Goal: Information Seeking & Learning: Understand process/instructions

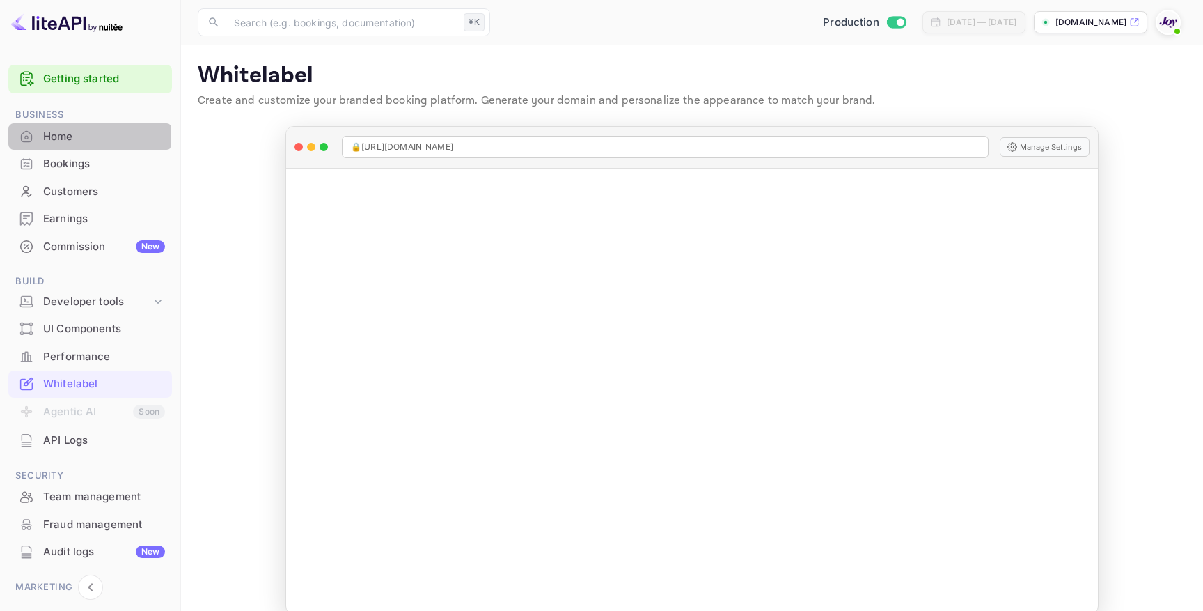
click at [73, 136] on div "Home" at bounding box center [104, 137] width 122 height 16
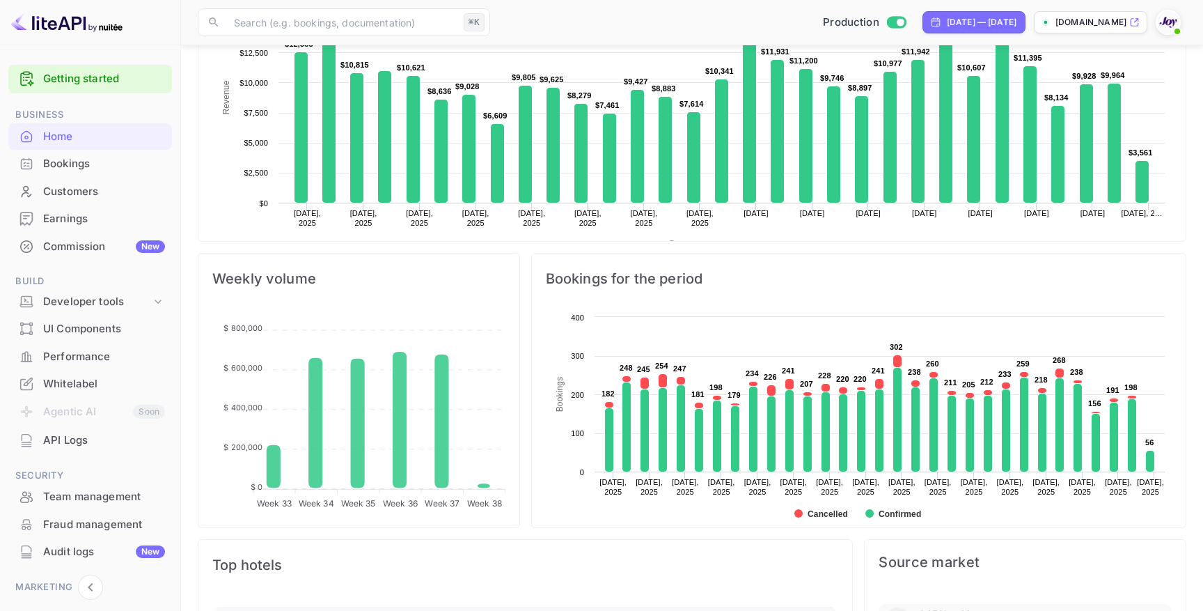
scroll to position [483, 0]
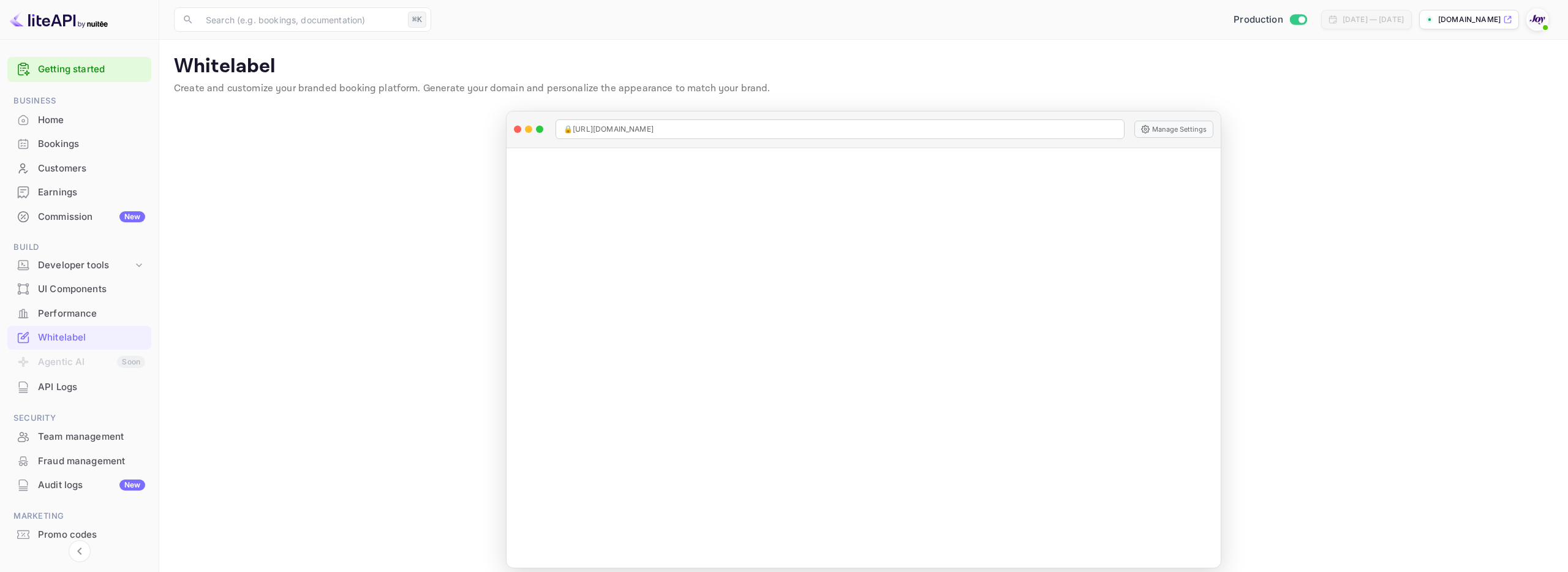
scroll to position [5, 0]
click at [90, 312] on div "Performance" at bounding box center [91, 311] width 107 height 14
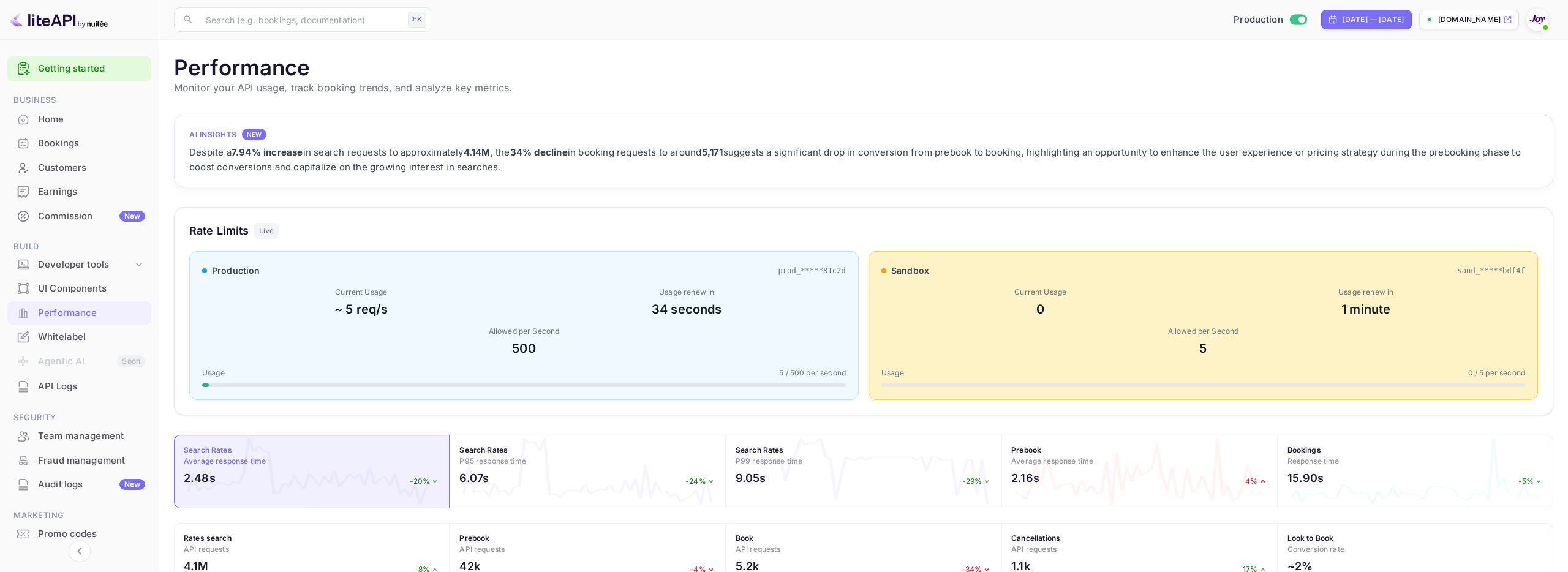
scroll to position [1, 0]
click at [98, 264] on div "Developer tools" at bounding box center [85, 265] width 95 height 14
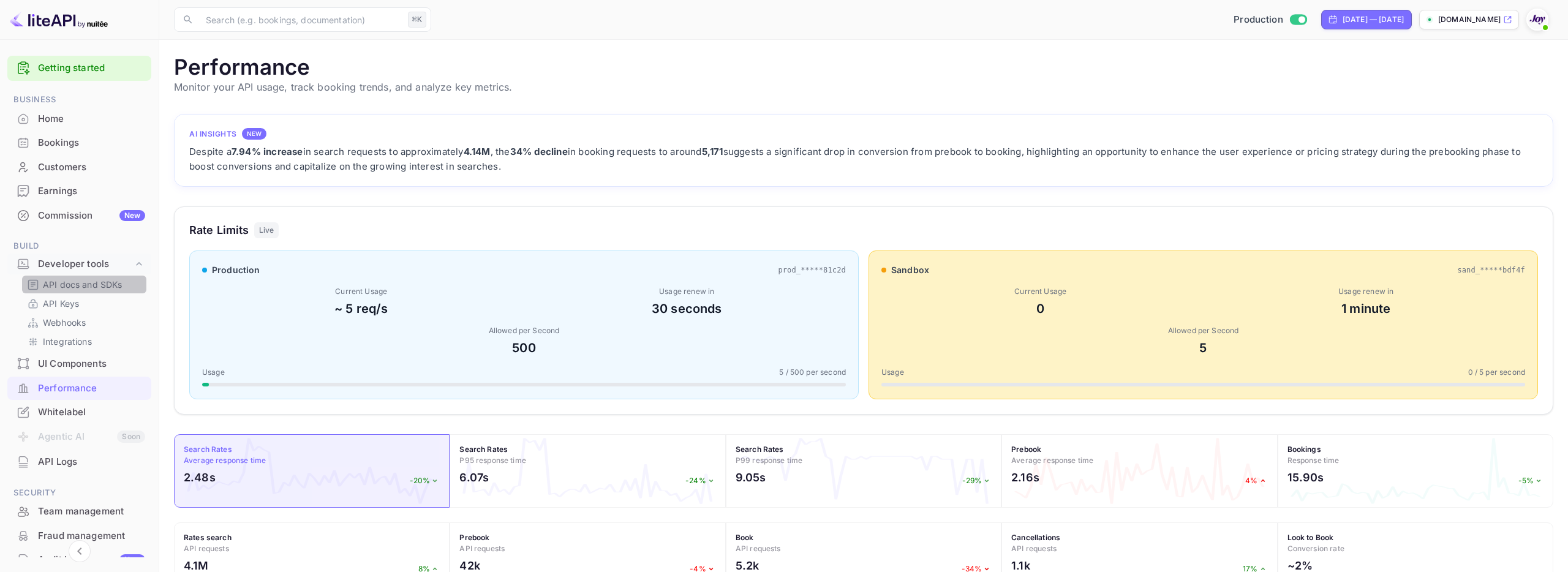
scroll to position [1, 0]
click at [95, 283] on p "API docs and SDKs" at bounding box center [83, 284] width 80 height 13
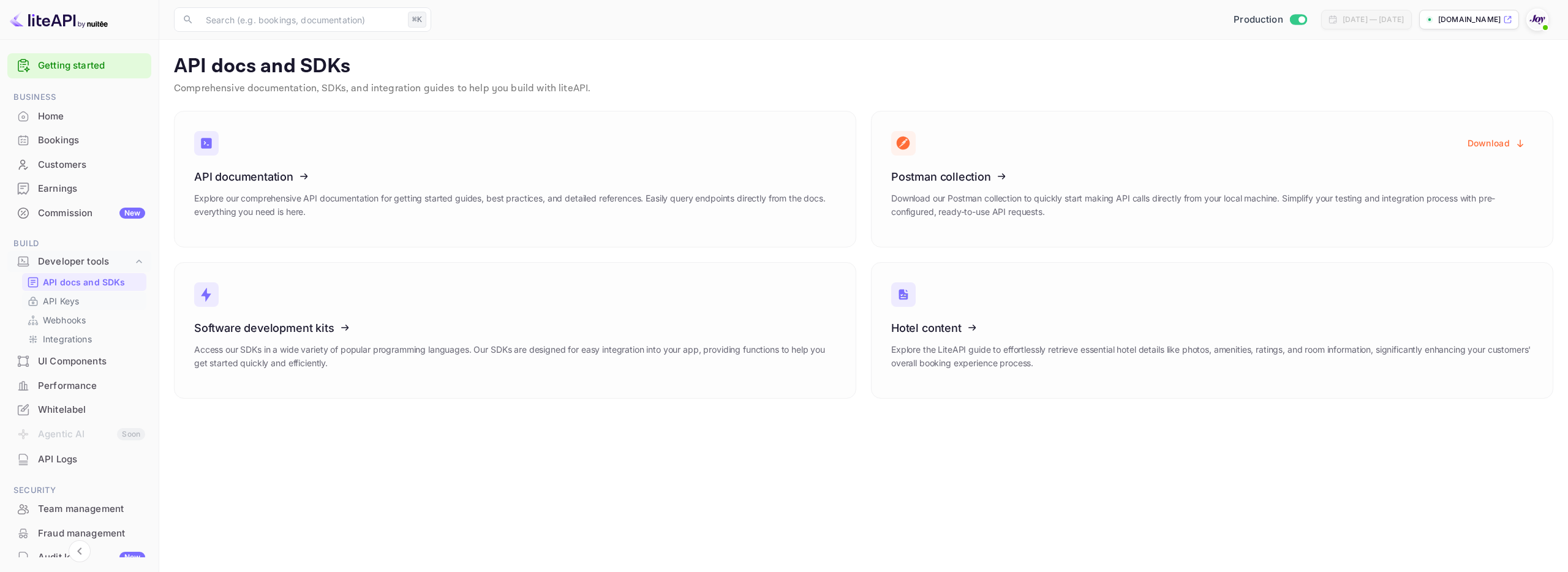
click at [79, 300] on link "API Keys" at bounding box center [84, 301] width 114 height 13
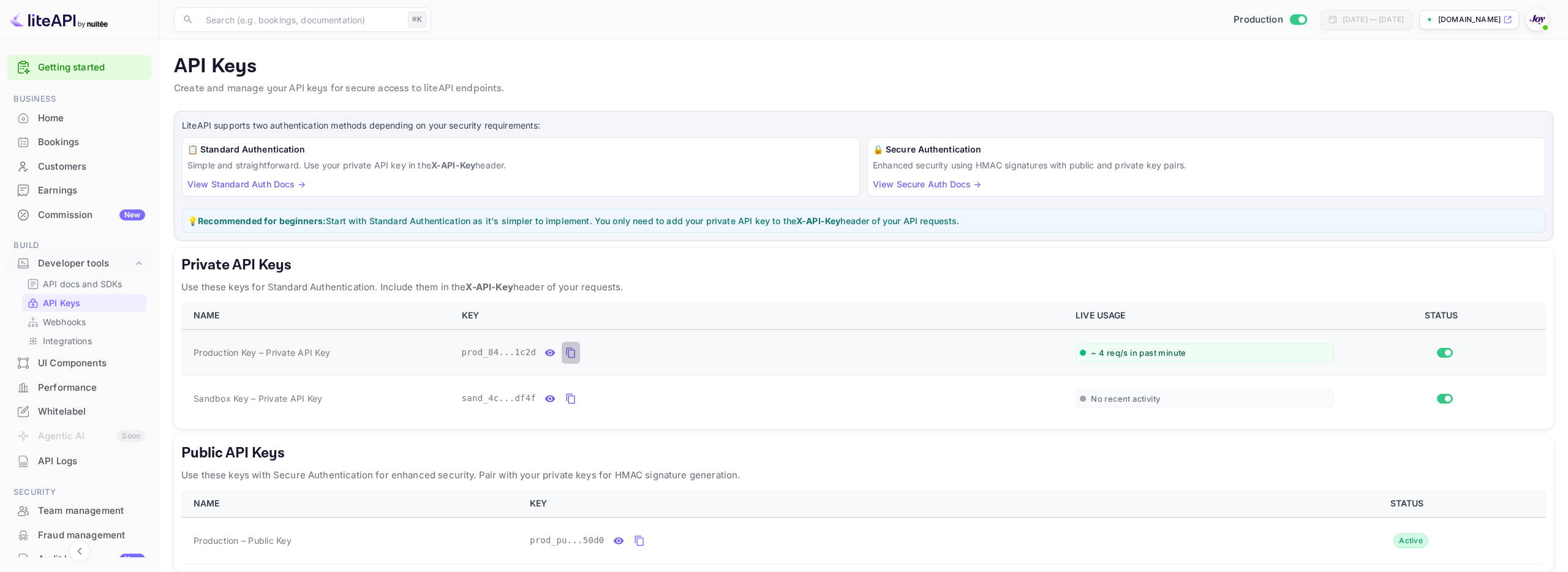
click at [569, 354] on icon "private api keys table" at bounding box center [571, 354] width 9 height 11
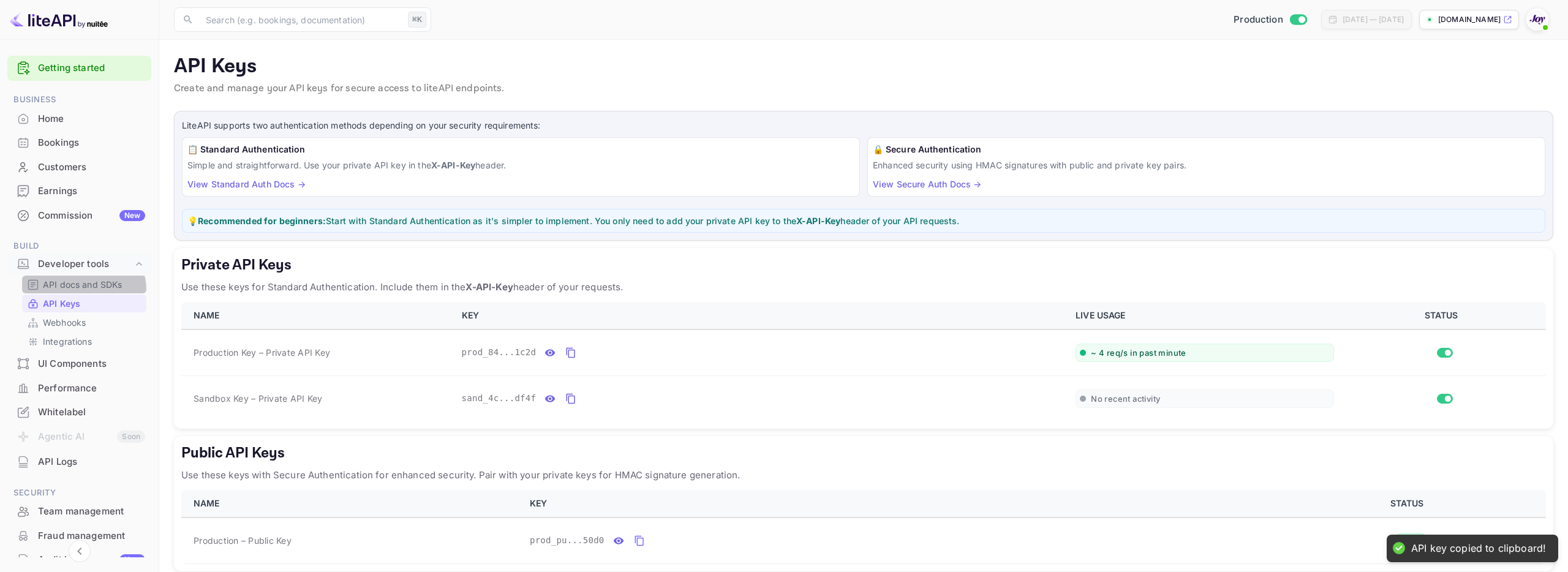
click at [77, 290] on p "API docs and SDKs" at bounding box center [83, 284] width 80 height 13
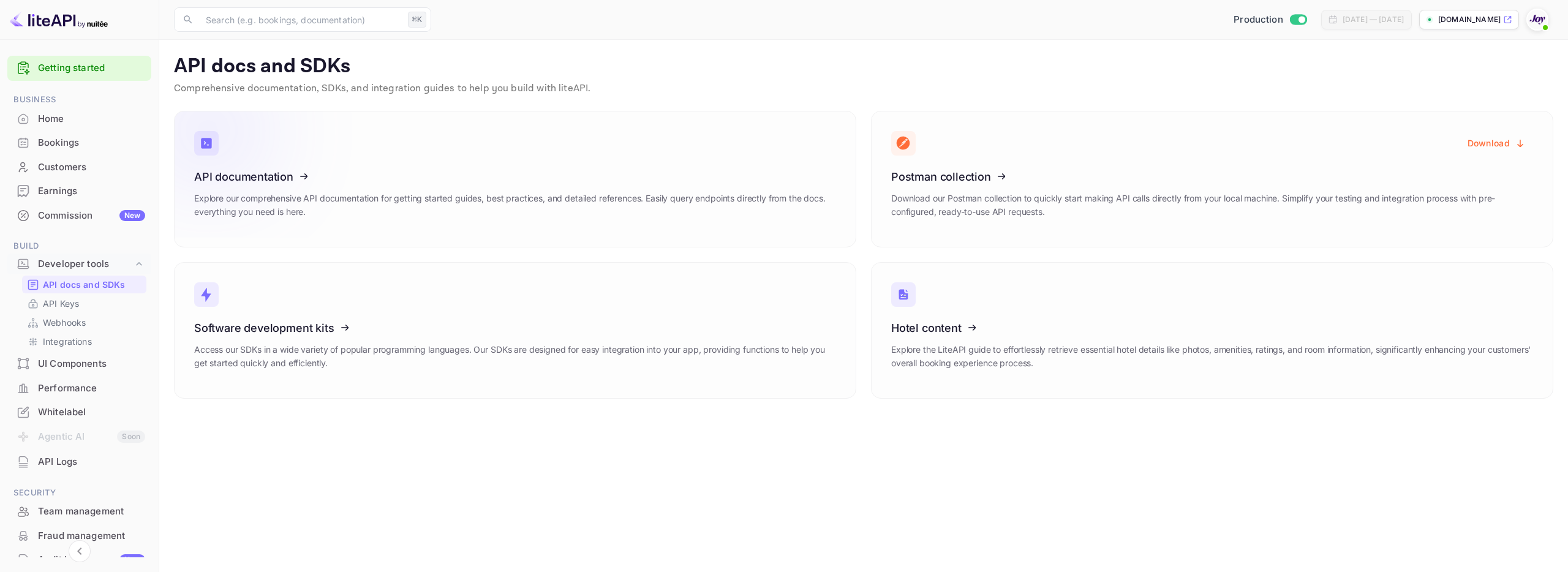
click at [395, 203] on p "Explore our comprehensive API documentation for getting started guides, best pr…" at bounding box center [515, 205] width 642 height 27
